Goal: Task Accomplishment & Management: Manage account settings

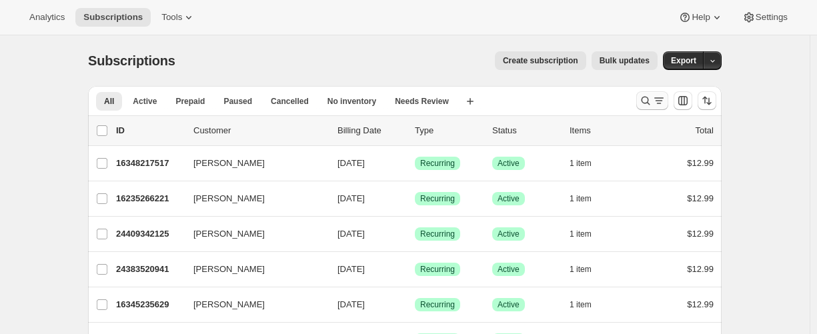
click at [649, 103] on icon "Search and filter results" at bounding box center [645, 101] width 9 height 9
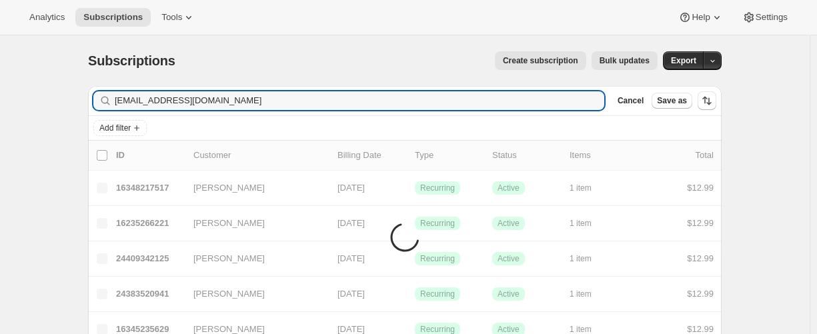
type input "[EMAIL_ADDRESS][DOMAIN_NAME]"
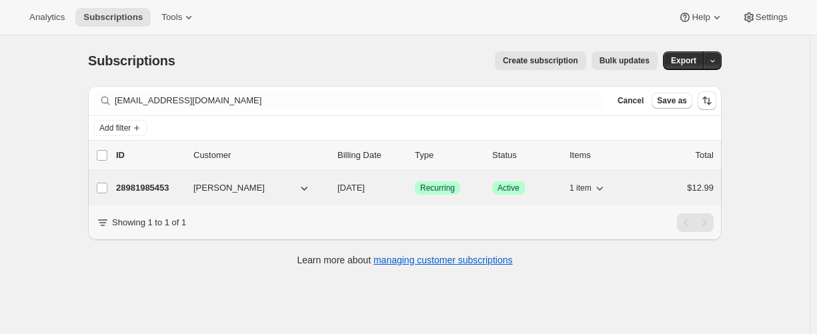
click at [162, 187] on p "28981985453" at bounding box center [149, 187] width 67 height 13
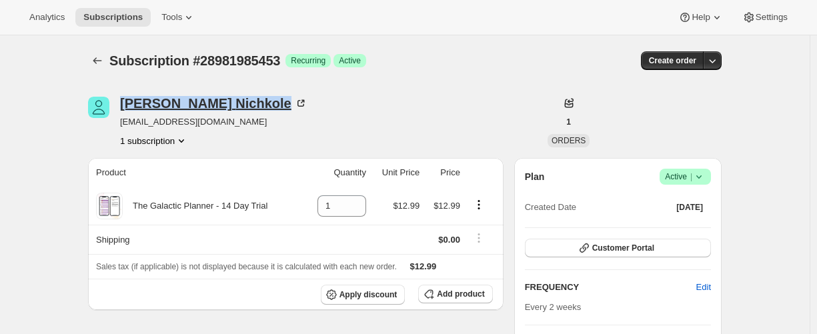
drag, startPoint x: 123, startPoint y: 98, endPoint x: 227, endPoint y: 101, distance: 104.7
click at [227, 101] on div "[PERSON_NAME] [EMAIL_ADDRESS][DOMAIN_NAME] 1 subscription" at bounding box center [309, 122] width 443 height 51
copy div "[PERSON_NAME]"
click at [98, 63] on icon "Subscriptions" at bounding box center [97, 60] width 13 height 13
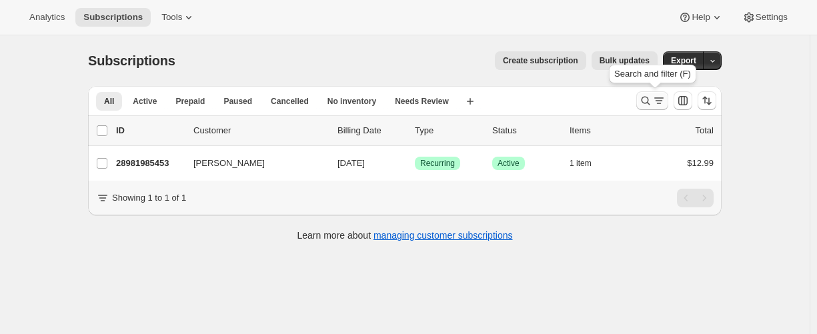
click at [645, 104] on icon "Search and filter results" at bounding box center [645, 100] width 13 height 13
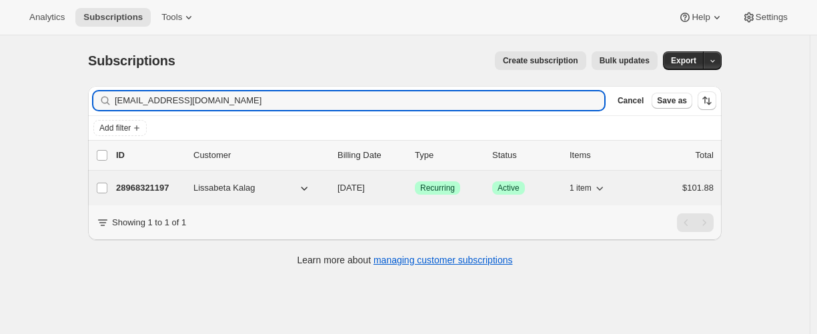
type input "[EMAIL_ADDRESS][DOMAIN_NAME]"
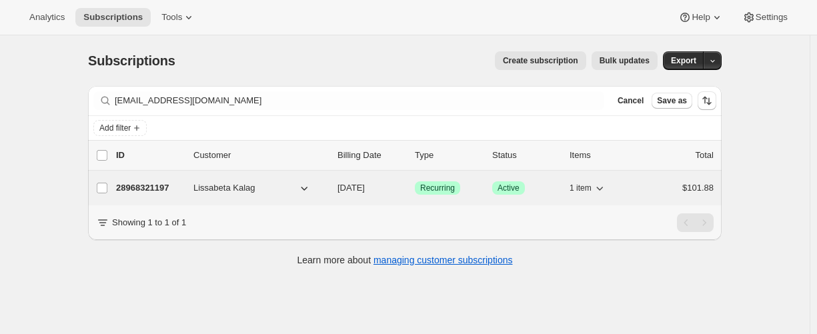
click at [149, 186] on p "28968321197" at bounding box center [149, 187] width 67 height 13
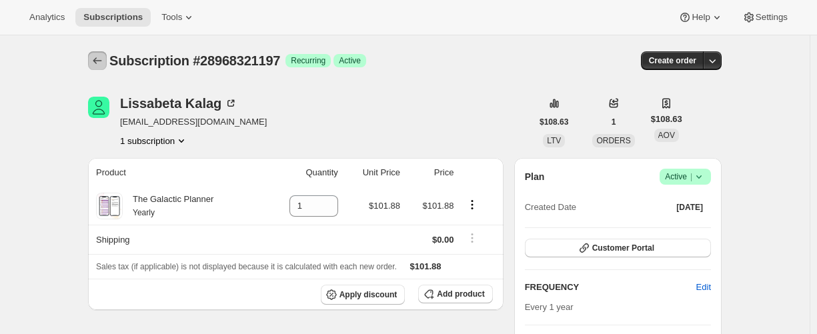
click at [104, 57] on icon "Subscriptions" at bounding box center [97, 60] width 13 height 13
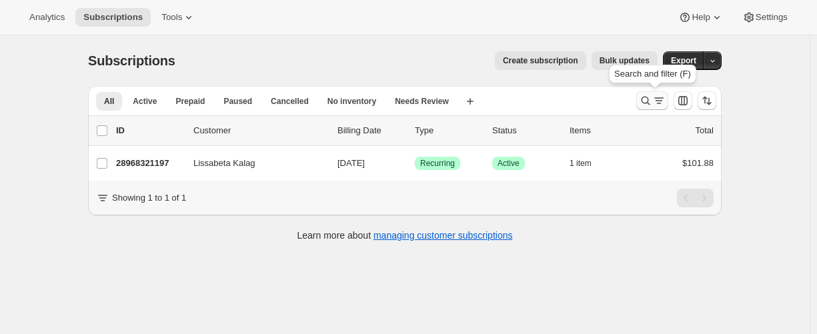
click at [647, 95] on icon "Search and filter results" at bounding box center [645, 100] width 13 height 13
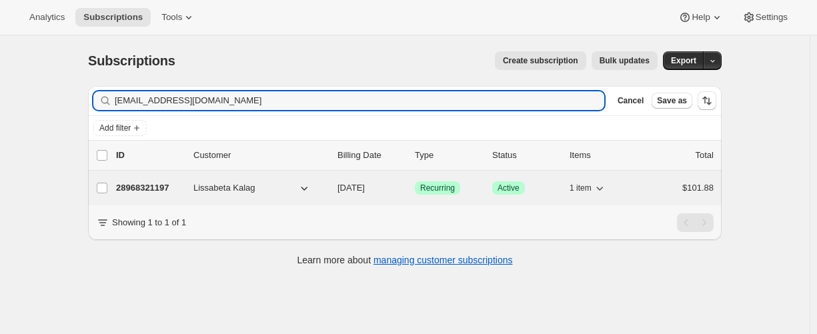
click at [151, 185] on p "28968321197" at bounding box center [149, 187] width 67 height 13
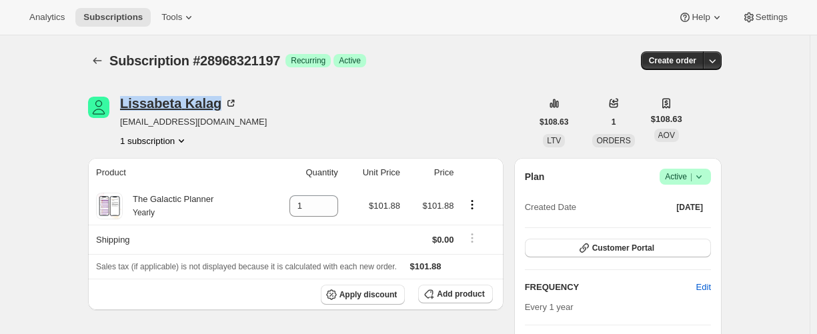
drag, startPoint x: 118, startPoint y: 99, endPoint x: 225, endPoint y: 103, distance: 107.4
click at [225, 103] on div "Lissabeta Kalag [EMAIL_ADDRESS][DOMAIN_NAME] 1 subscription" at bounding box center [309, 122] width 443 height 51
copy div "Lissabeta Kalag"
click at [104, 57] on icon "Subscriptions" at bounding box center [97, 60] width 13 height 13
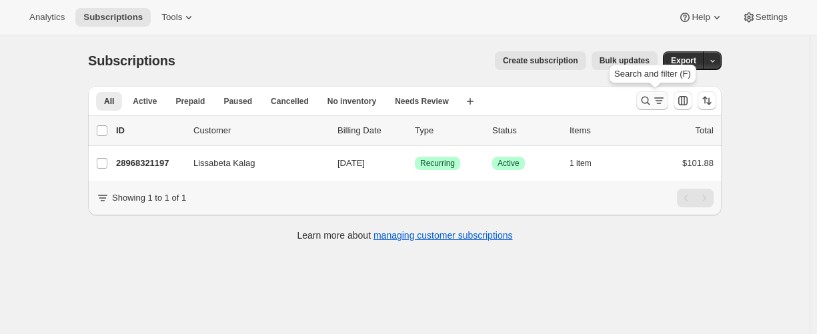
click at [648, 97] on icon "Search and filter results" at bounding box center [645, 101] width 9 height 9
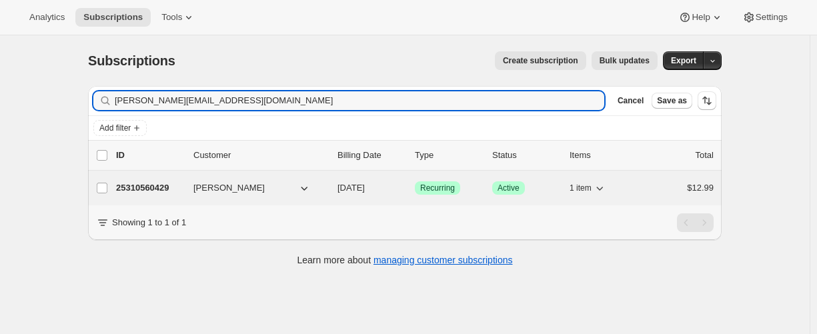
type input "[PERSON_NAME][EMAIL_ADDRESS][DOMAIN_NAME]"
click at [157, 192] on p "25310560429" at bounding box center [149, 187] width 67 height 13
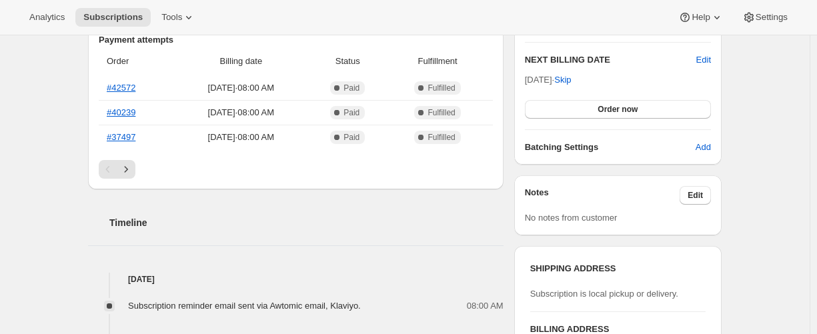
scroll to position [333, 0]
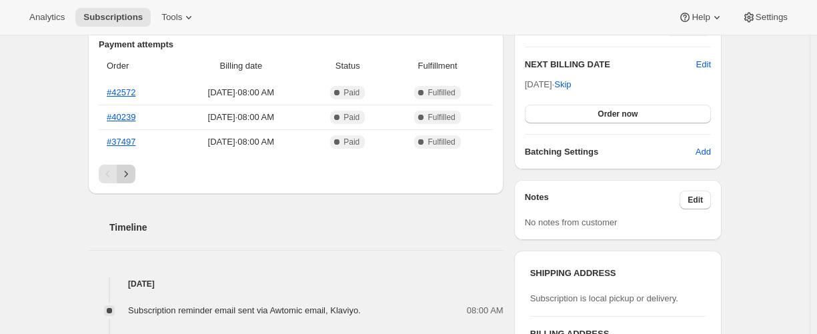
click at [135, 176] on button "Next" at bounding box center [126, 174] width 19 height 19
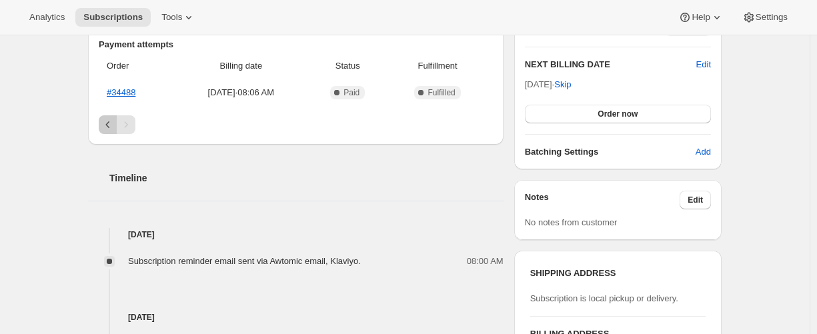
click at [106, 129] on icon "Previous" at bounding box center [107, 124] width 13 height 13
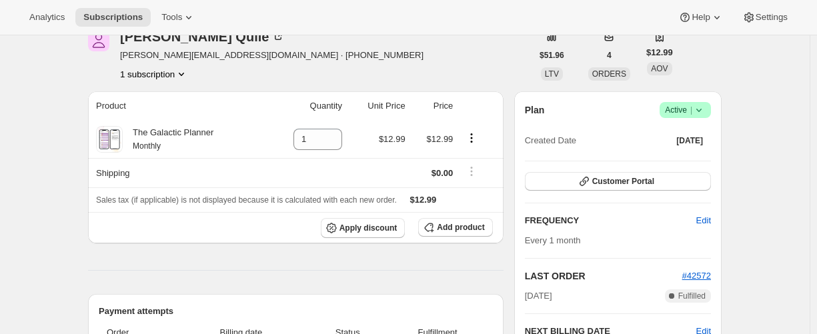
scroll to position [0, 0]
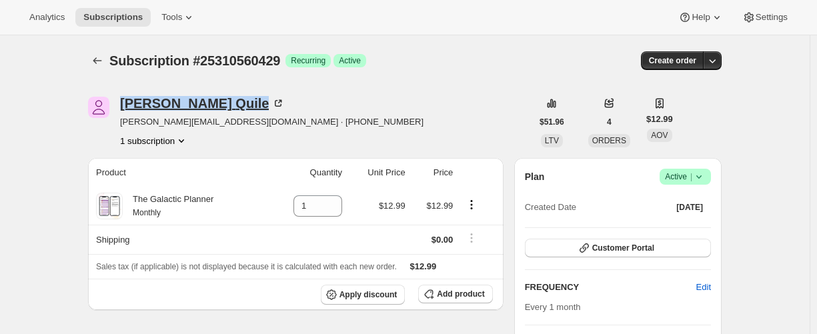
drag, startPoint x: 122, startPoint y: 101, endPoint x: 213, endPoint y: 100, distance: 91.3
click at [213, 100] on div "[PERSON_NAME] [PERSON_NAME][EMAIL_ADDRESS][DOMAIN_NAME] · [PHONE_NUMBER] 1 subs…" at bounding box center [309, 122] width 443 height 51
copy div "[PERSON_NAME]"
click at [97, 59] on icon "Subscriptions" at bounding box center [97, 60] width 13 height 13
